Goal: Task Accomplishment & Management: Manage account settings

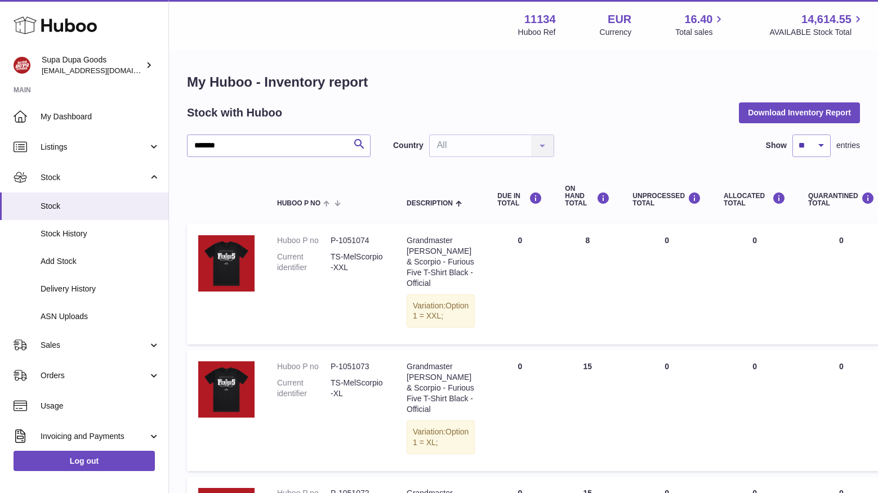
select select "**"
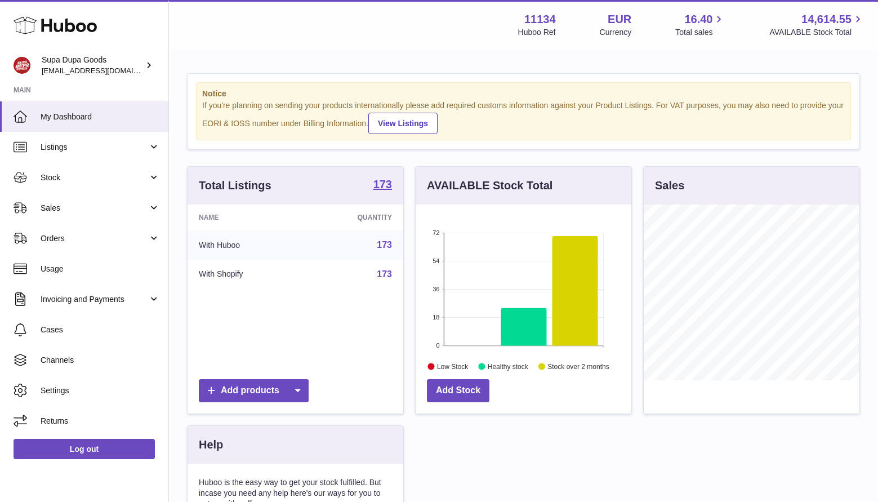
scroll to position [176, 216]
click at [69, 238] on span "Orders" at bounding box center [95, 238] width 108 height 11
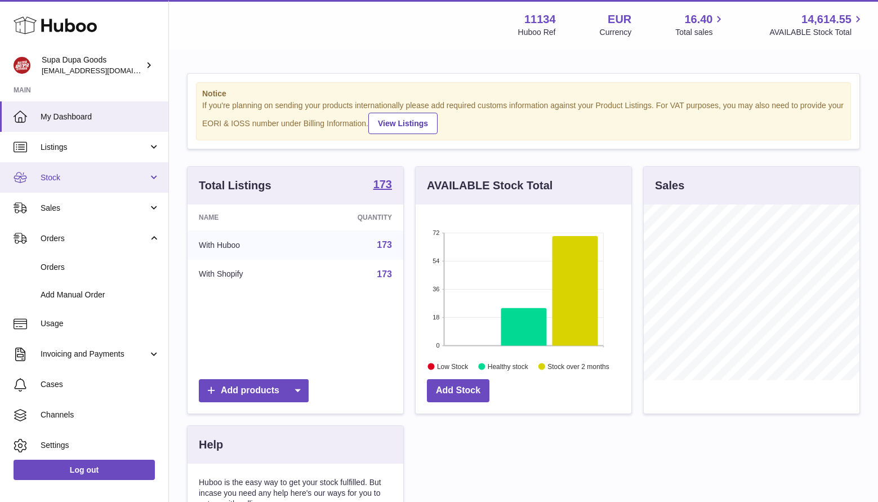
click at [77, 163] on link "Stock" at bounding box center [84, 177] width 168 height 30
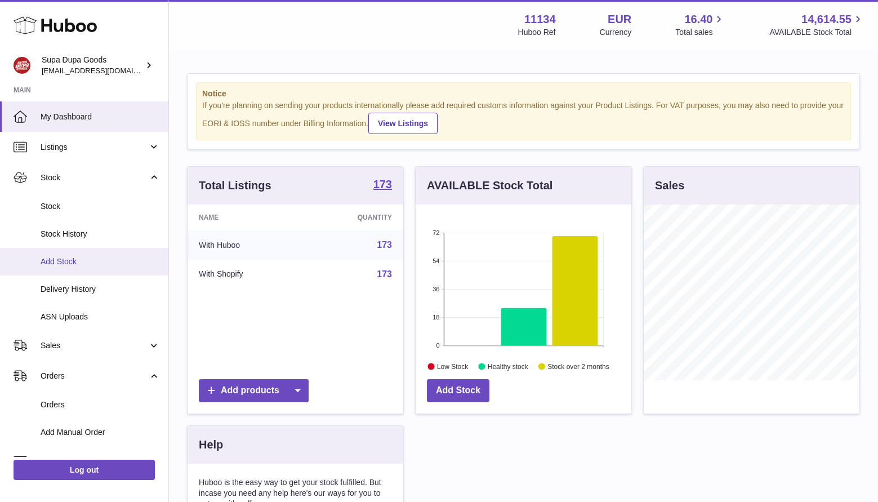
click at [72, 259] on span "Add Stock" at bounding box center [100, 261] width 119 height 11
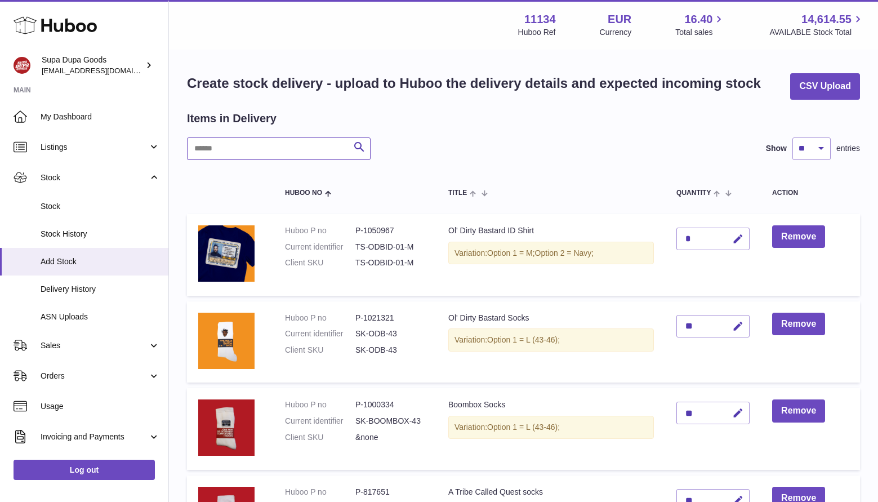
click at [268, 152] on input "text" at bounding box center [279, 148] width 184 height 23
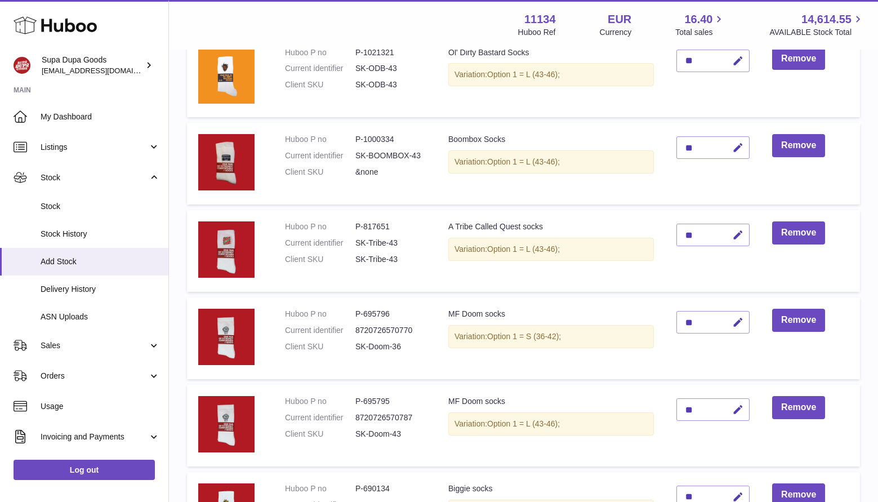
scroll to position [106, 0]
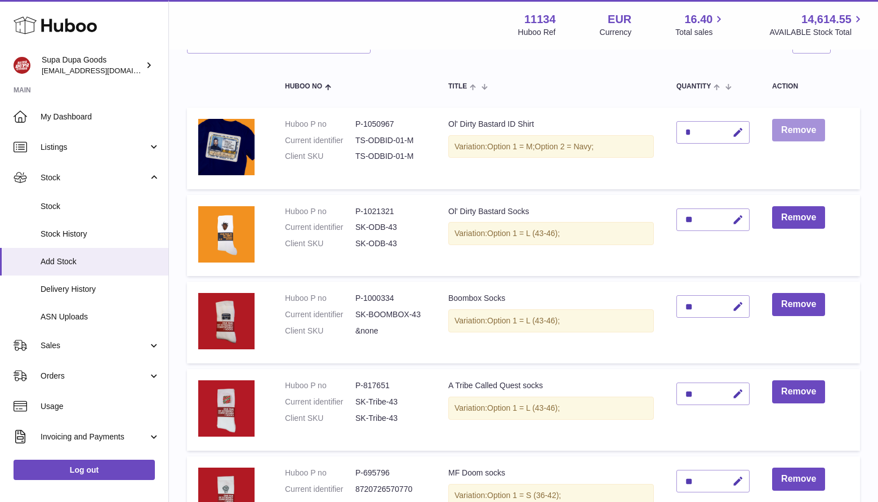
click at [799, 129] on button "Remove" at bounding box center [798, 130] width 53 height 23
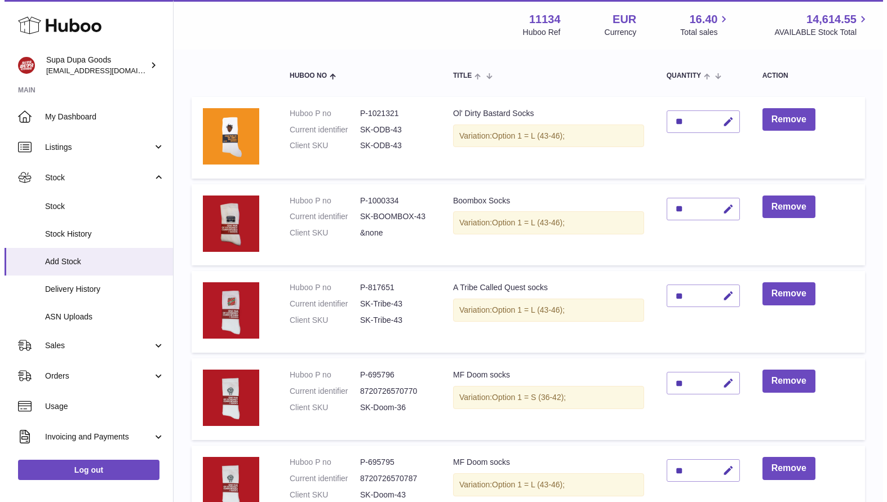
scroll to position [333, 0]
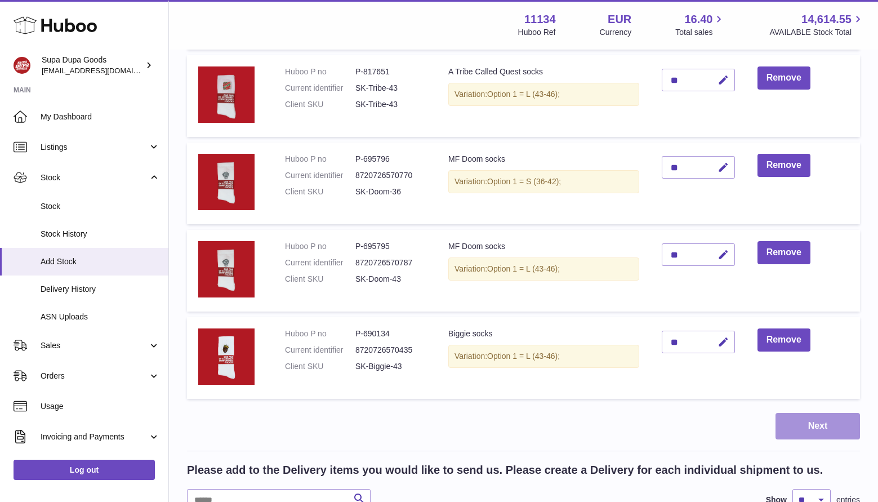
click at [813, 421] on button "Next" at bounding box center [818, 426] width 84 height 26
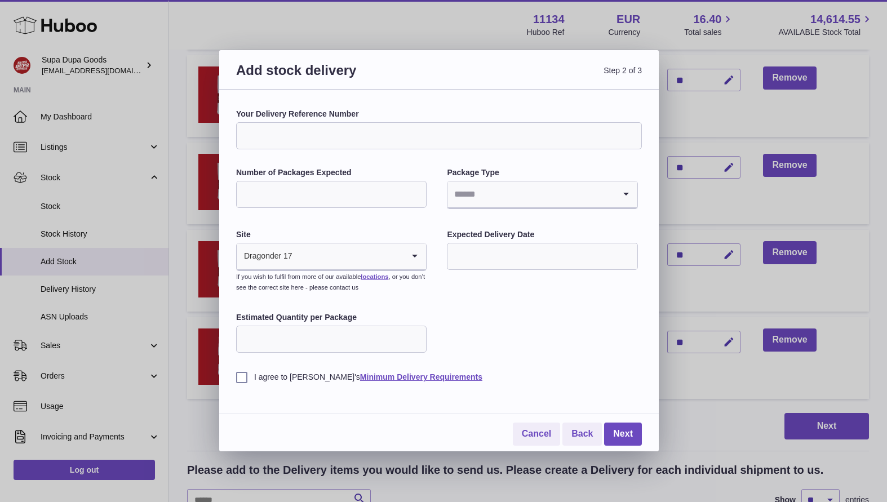
click at [359, 136] on input "Your Delivery Reference Number" at bounding box center [439, 135] width 406 height 27
type input "*"
type input "**********"
click at [318, 187] on input "Number of Packages Expected" at bounding box center [331, 194] width 190 height 27
type input "*"
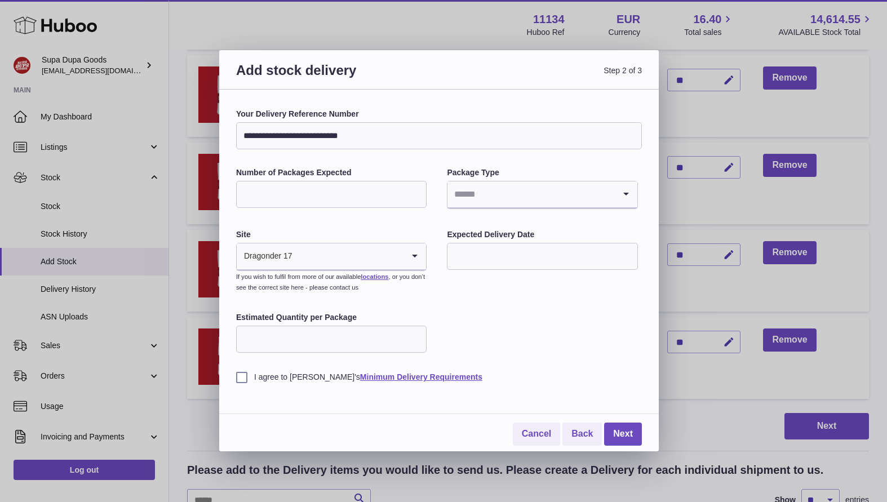
click at [479, 195] on input "Search for option" at bounding box center [530, 194] width 167 height 26
click at [473, 266] on li "Boxes" at bounding box center [542, 270] width 188 height 23
click at [529, 252] on input "text" at bounding box center [542, 256] width 190 height 27
click at [603, 288] on icon "button" at bounding box center [607, 284] width 14 height 14
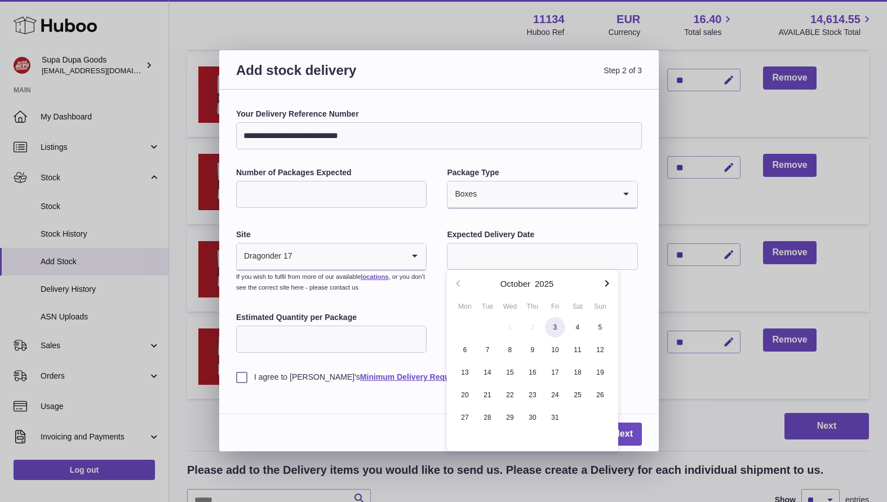
click at [557, 328] on span "3" at bounding box center [555, 327] width 20 height 20
type input "**********"
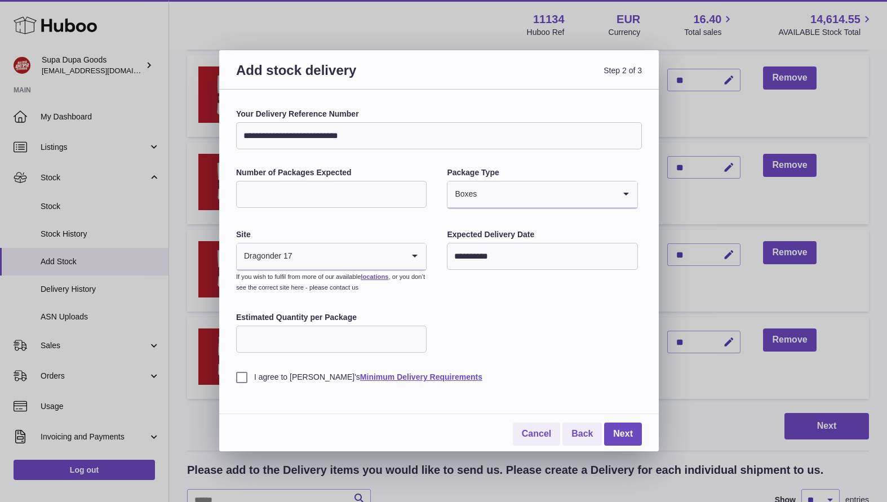
click at [344, 345] on input "Estimated Quantity per Package" at bounding box center [331, 339] width 190 height 27
type input "***"
click at [235, 380] on div "**********" at bounding box center [438, 271] width 439 height 362
click at [237, 379] on label "I agree to Huboo's Minimum Delivery Requirements" at bounding box center [439, 377] width 406 height 11
click at [617, 428] on link "Next" at bounding box center [623, 433] width 38 height 23
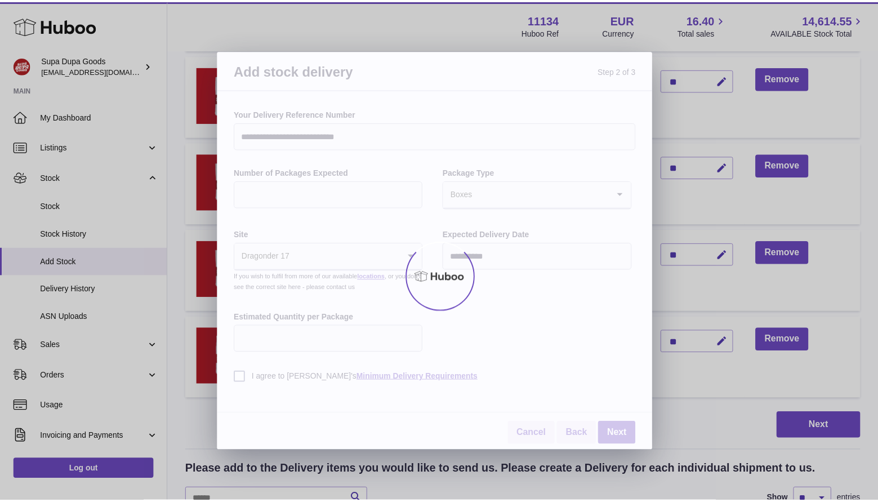
scroll to position [296, 0]
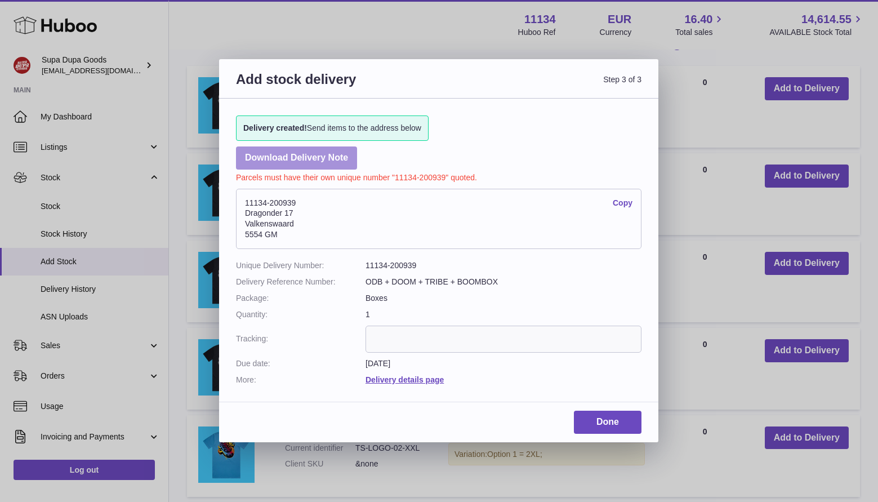
click at [306, 160] on link "Download Delivery Note" at bounding box center [296, 157] width 121 height 23
click at [436, 340] on input "text" at bounding box center [504, 339] width 276 height 27
click at [625, 201] on link "Copy" at bounding box center [623, 203] width 20 height 11
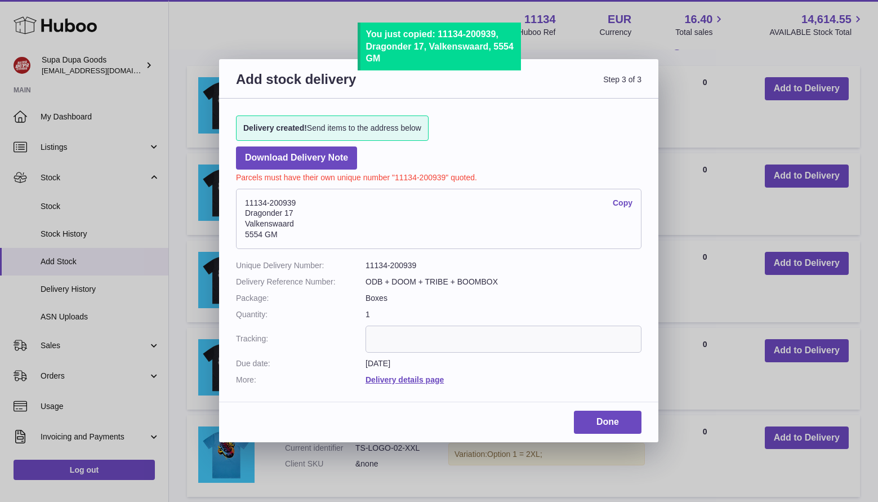
click at [448, 209] on address "11134-200939 Copy Dragonder 17 Valkenswaard 5554 GM" at bounding box center [439, 219] width 406 height 61
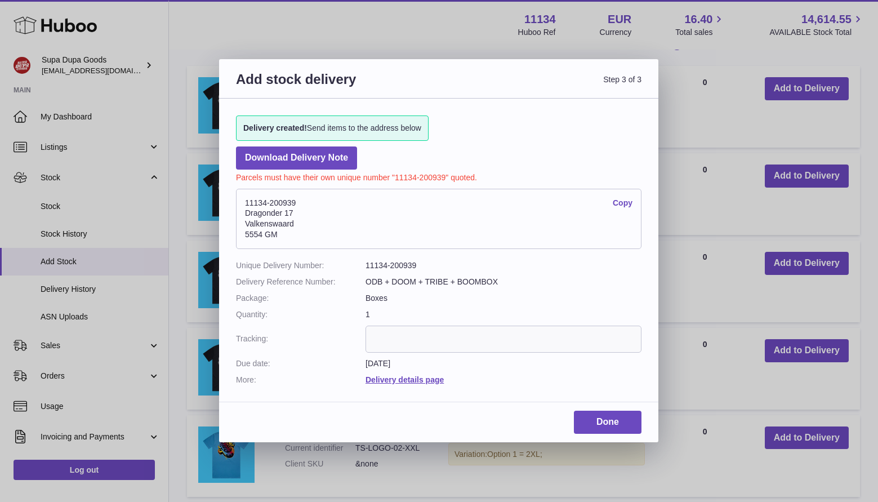
click at [370, 216] on address "11134-200939 Copy Dragonder 17 Valkenswaard 5554 GM" at bounding box center [439, 219] width 406 height 61
click at [627, 206] on link "Copy" at bounding box center [623, 203] width 20 height 11
copy address "Dragonder 17"
